Goal: Information Seeking & Learning: Learn about a topic

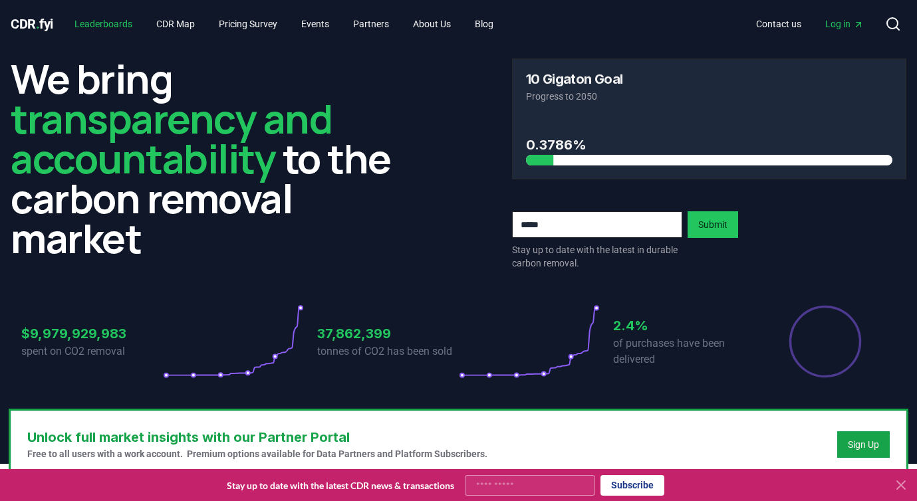
click at [120, 21] on link "Leaderboards" at bounding box center [103, 24] width 79 height 24
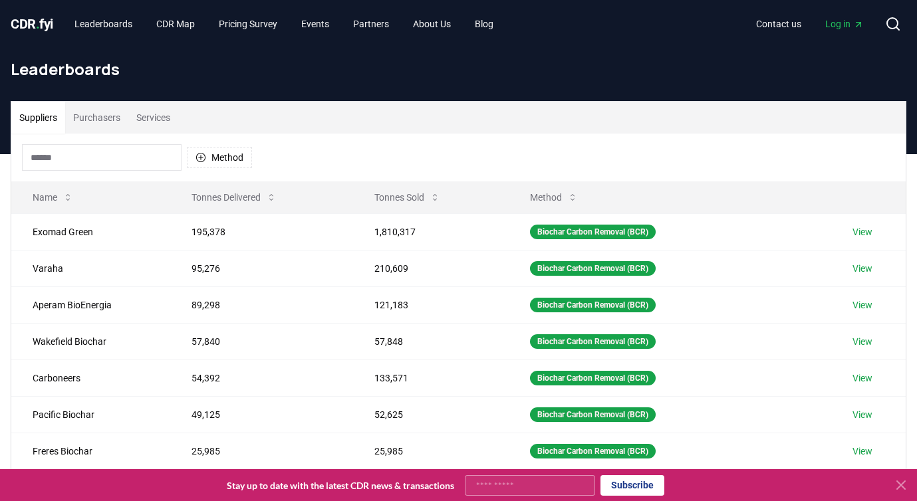
click at [161, 107] on button "Services" at bounding box center [153, 118] width 50 height 32
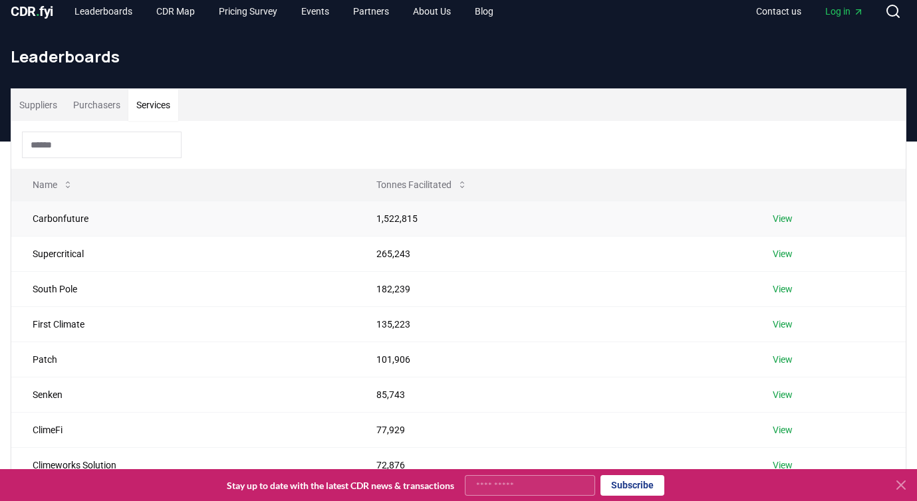
scroll to position [14, 0]
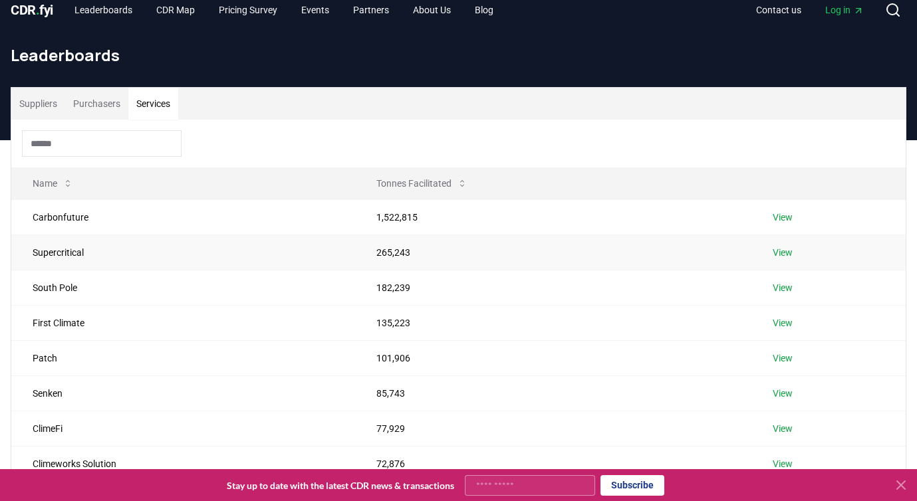
click at [175, 263] on td "Supercritical" at bounding box center [183, 252] width 344 height 35
click at [520, 254] on td "265,243" at bounding box center [553, 252] width 397 height 35
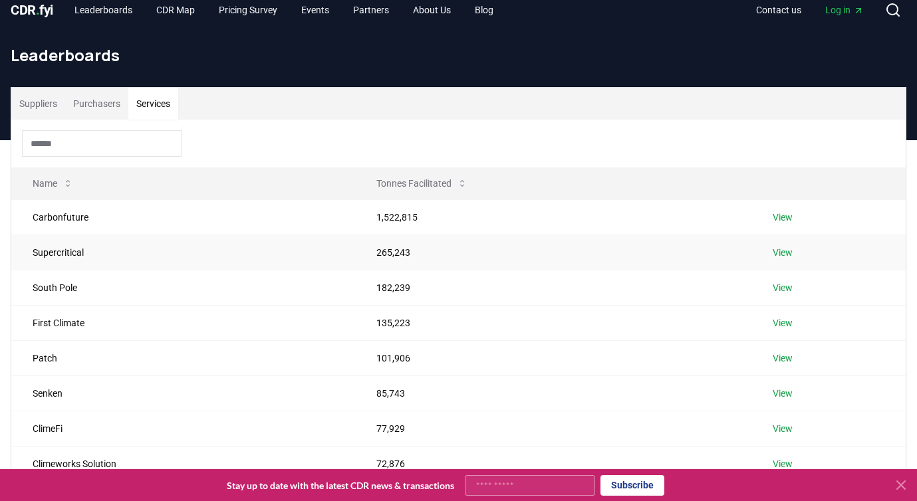
click at [520, 254] on td "265,243" at bounding box center [553, 252] width 397 height 35
click at [788, 252] on link "View" at bounding box center [782, 252] width 20 height 13
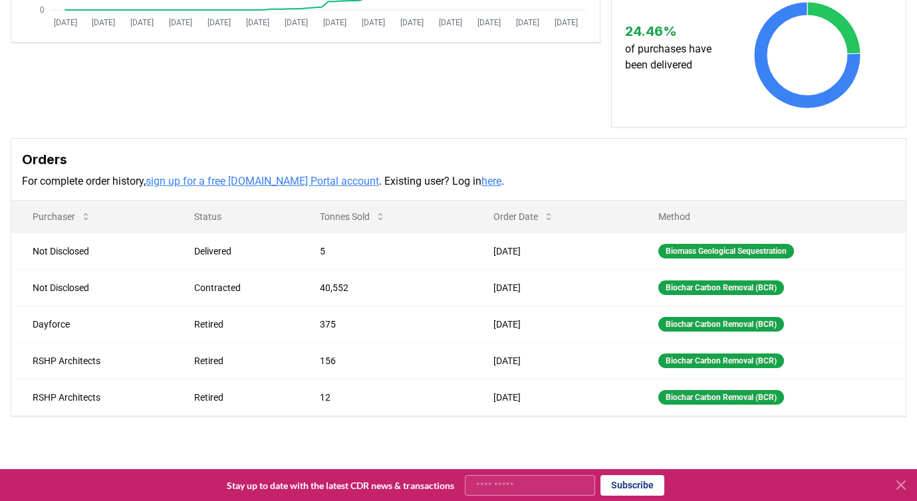
scroll to position [344, 0]
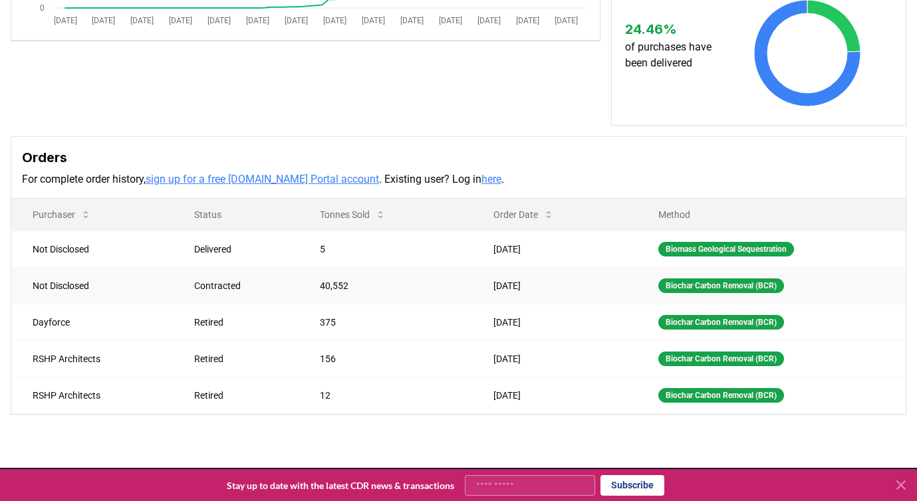
click at [554, 279] on td "Jul 30, 2025" at bounding box center [554, 285] width 165 height 37
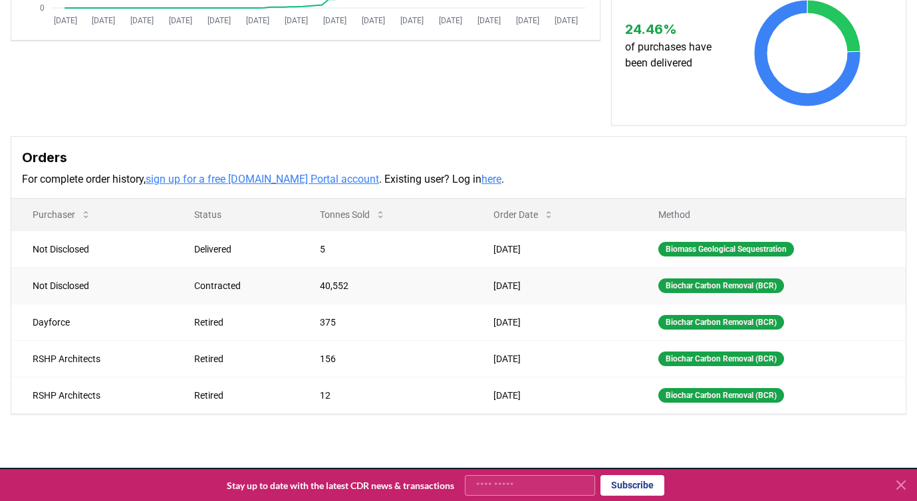
click at [554, 279] on td "Jul 30, 2025" at bounding box center [554, 285] width 165 height 37
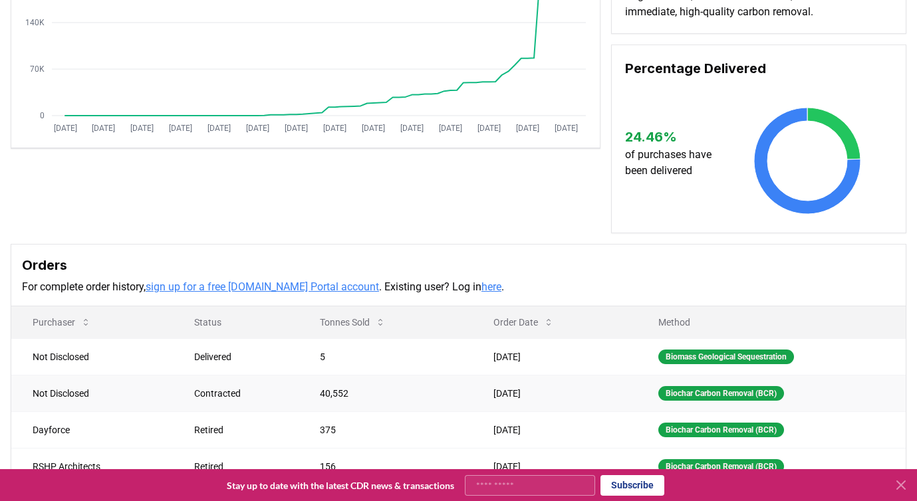
scroll to position [0, 0]
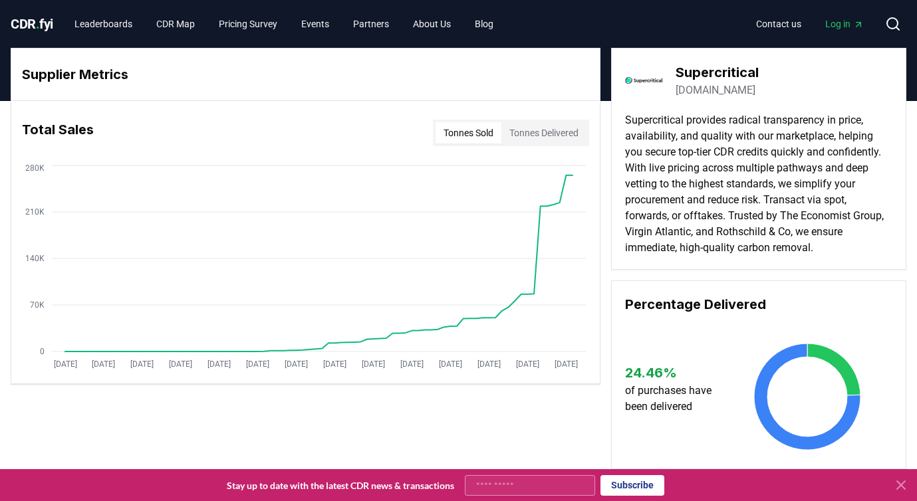
click at [464, 140] on button "Tonnes Sold" at bounding box center [468, 132] width 66 height 21
click at [530, 136] on button "Tonnes Delivered" at bounding box center [543, 132] width 85 height 21
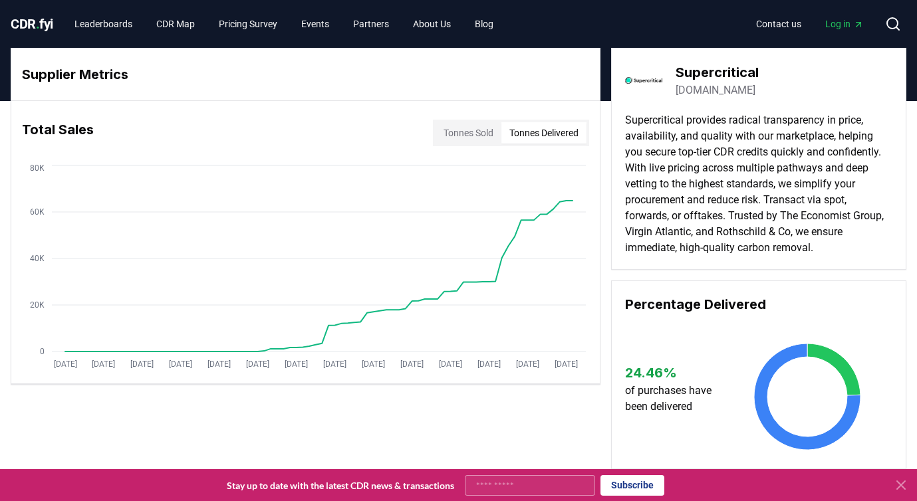
click at [479, 132] on button "Tonnes Sold" at bounding box center [468, 132] width 66 height 21
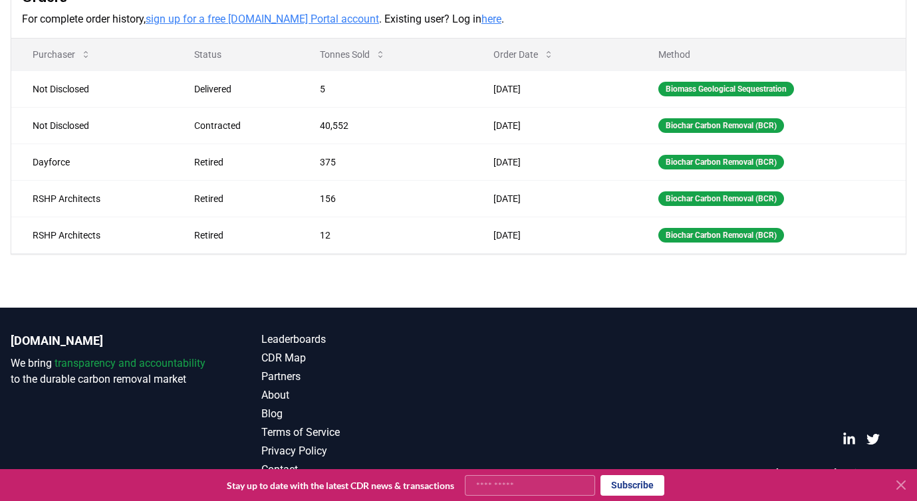
scroll to position [504, 0]
click at [481, 15] on link "here" at bounding box center [491, 19] width 20 height 13
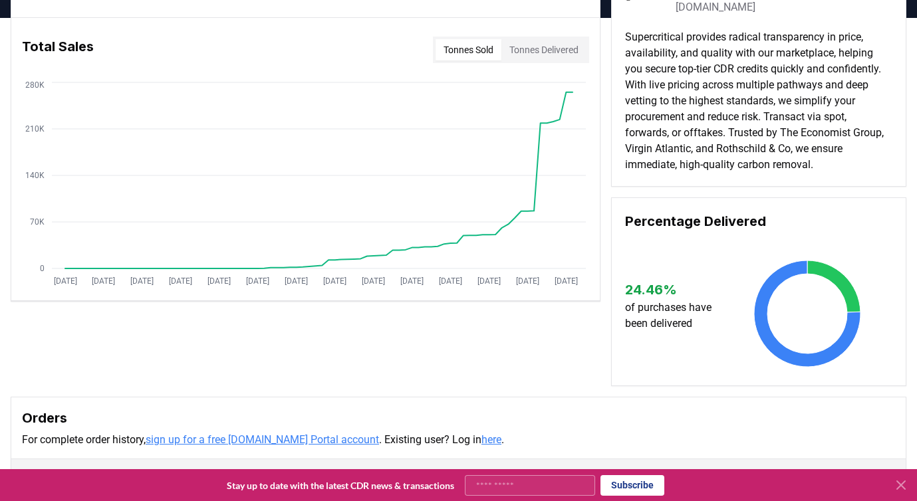
scroll to position [0, 0]
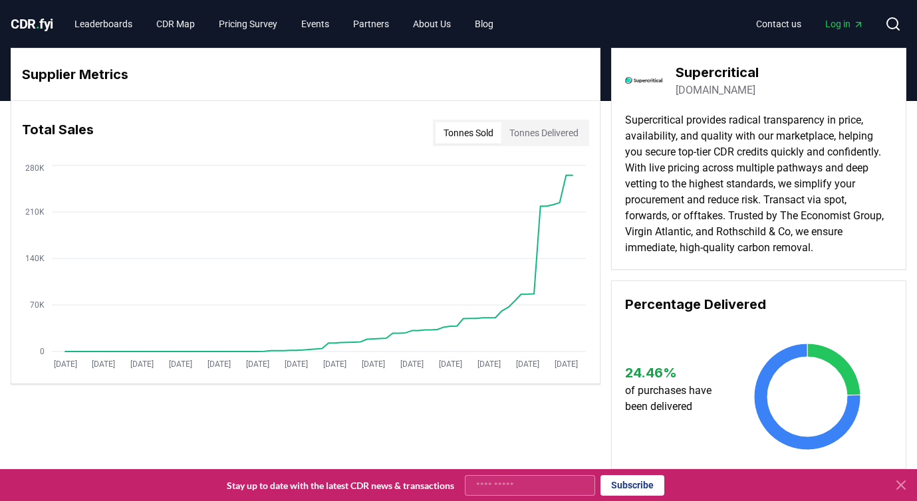
click at [40, 18] on span "." at bounding box center [38, 24] width 4 height 16
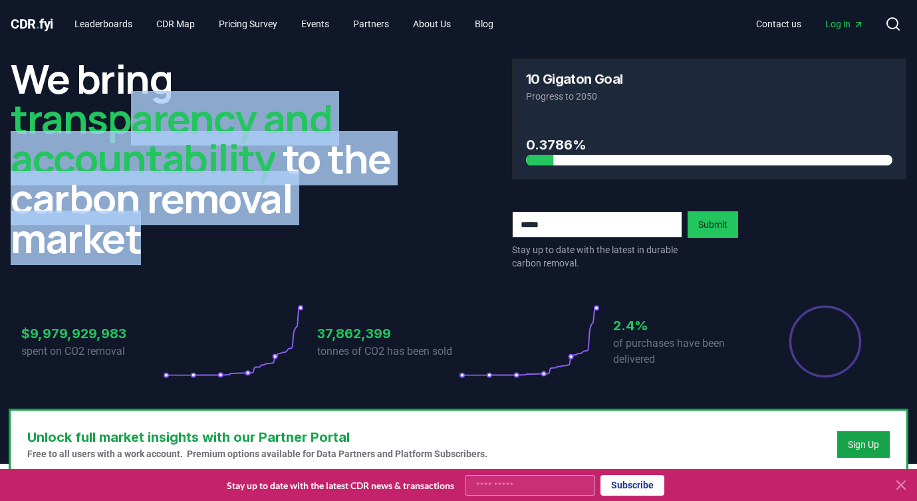
drag, startPoint x: 162, startPoint y: 239, endPoint x: 128, endPoint y: 90, distance: 153.5
click at [125, 96] on h2 "We bring transparency and accountability to the carbon removal market" at bounding box center [208, 157] width 395 height 199
click at [128, 90] on h2 "We bring transparency and accountability to the carbon removal market" at bounding box center [208, 157] width 395 height 199
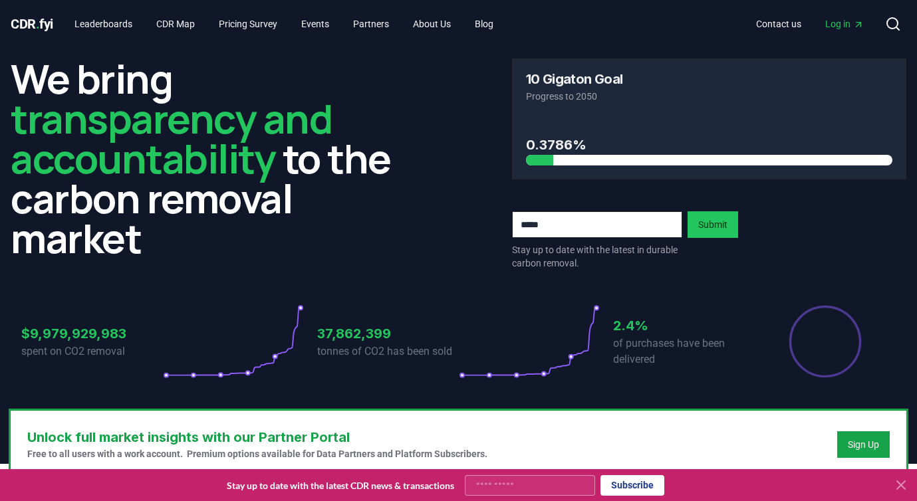
click at [128, 90] on h2 "We bring transparency and accountability to the carbon removal market" at bounding box center [208, 157] width 395 height 199
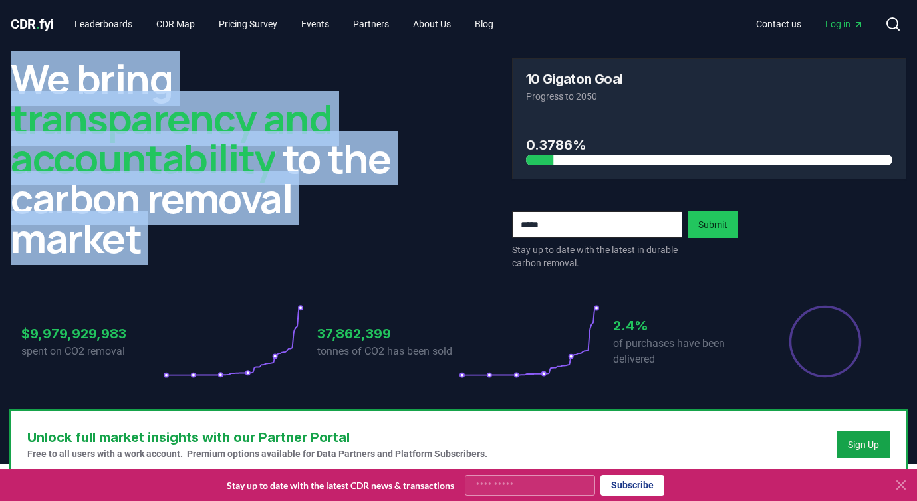
drag, startPoint x: 128, startPoint y: 90, endPoint x: 128, endPoint y: 243, distance: 152.9
click at [128, 243] on h2 "We bring transparency and accountability to the carbon removal market" at bounding box center [208, 157] width 395 height 199
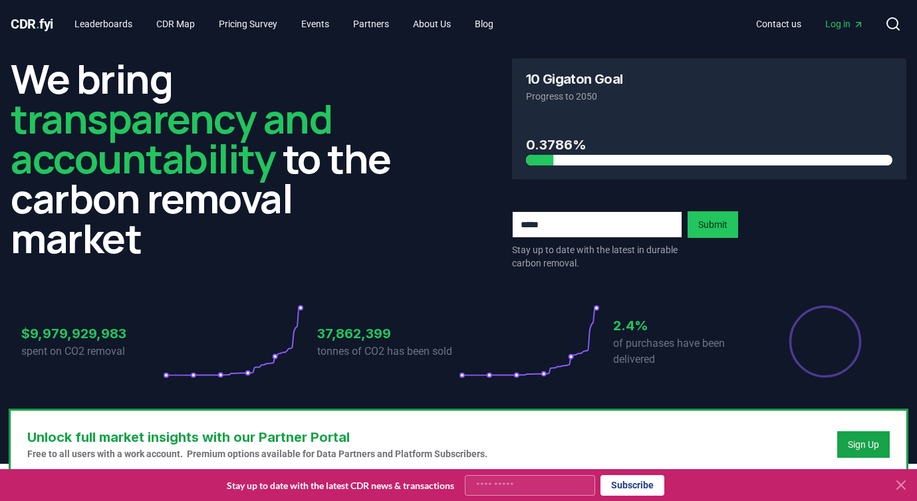
click at [128, 243] on h2 "We bring transparency and accountability to the carbon removal market" at bounding box center [208, 157] width 395 height 199
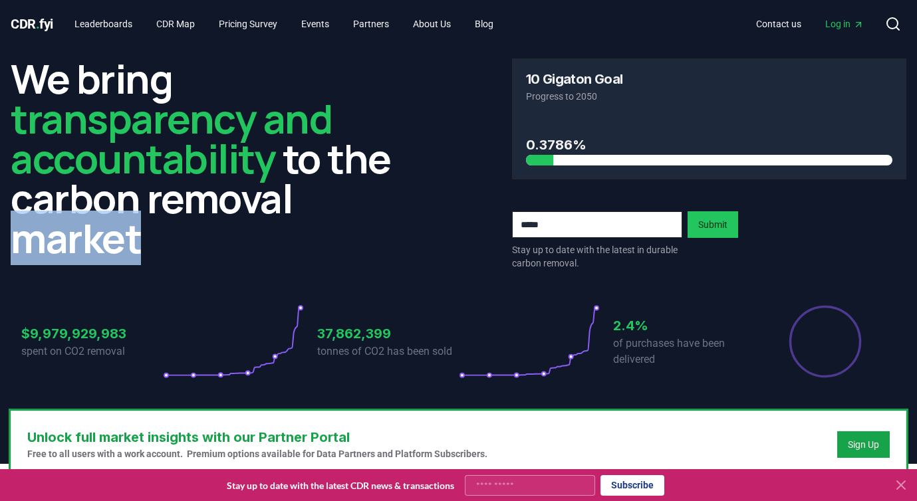
click at [128, 243] on h2 "We bring transparency and accountability to the carbon removal market" at bounding box center [208, 157] width 395 height 199
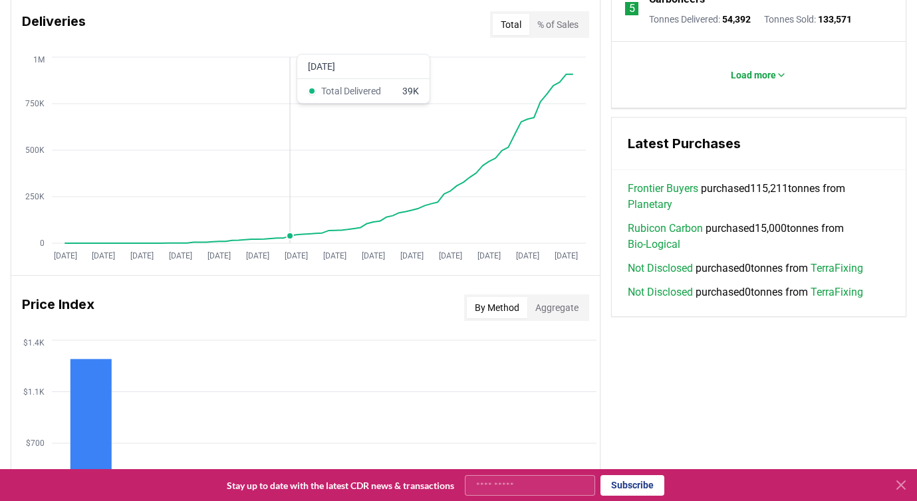
scroll to position [833, 0]
click at [664, 201] on link "Planetary" at bounding box center [649, 204] width 45 height 16
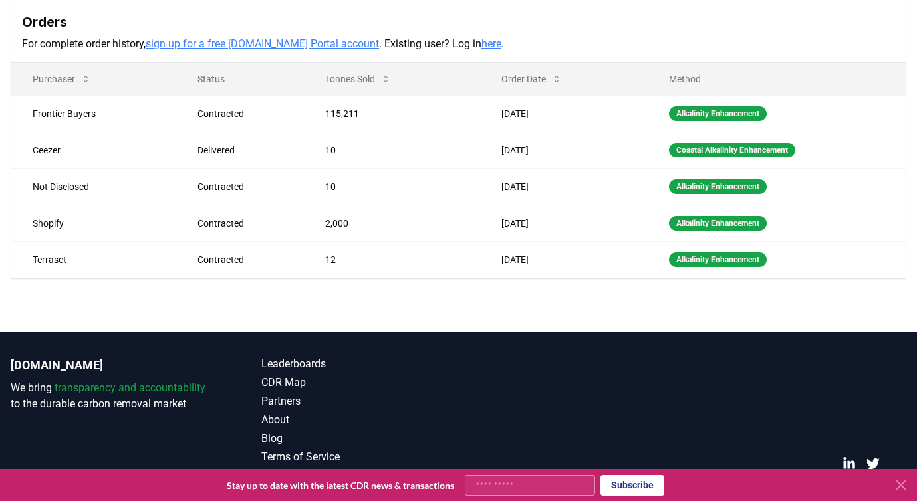
scroll to position [391, 0]
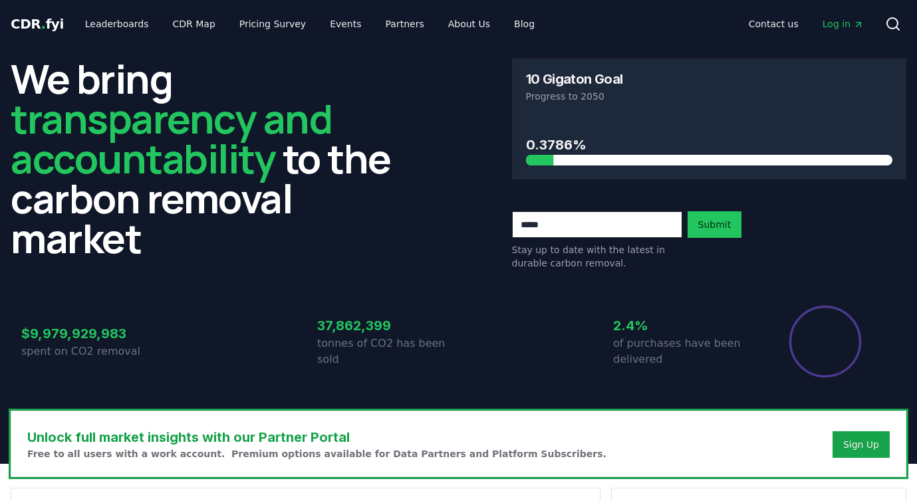
scroll to position [833, 0]
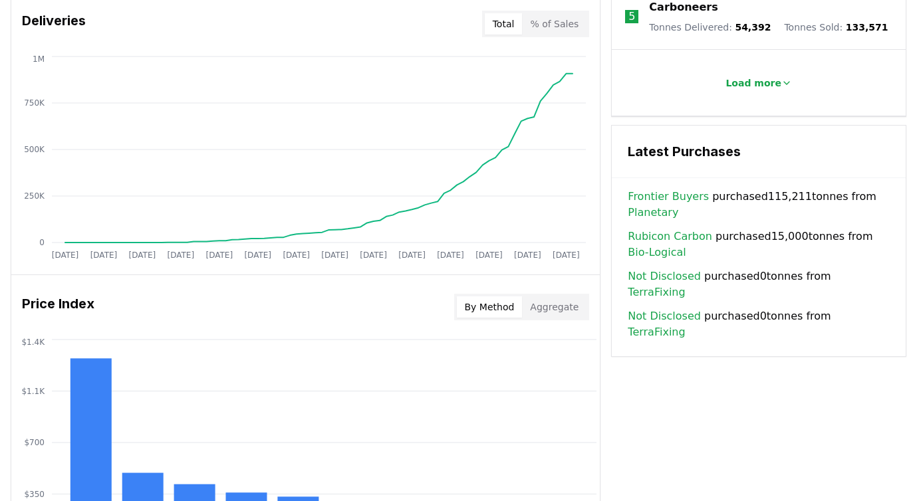
click at [788, 241] on span "Rubicon Carbon purchased 15,000 tonnes from Bio-Logical" at bounding box center [758, 245] width 262 height 32
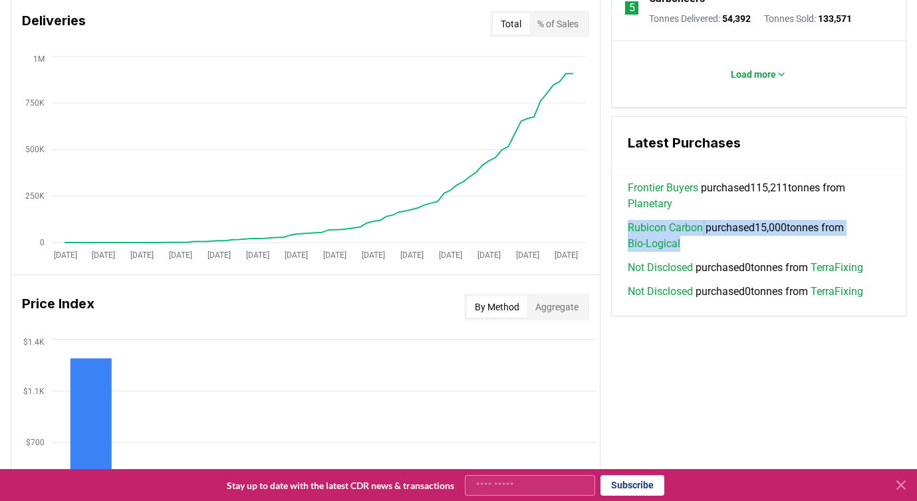
click at [679, 230] on link "Rubicon Carbon" at bounding box center [664, 228] width 75 height 16
